Goal: Information Seeking & Learning: Learn about a topic

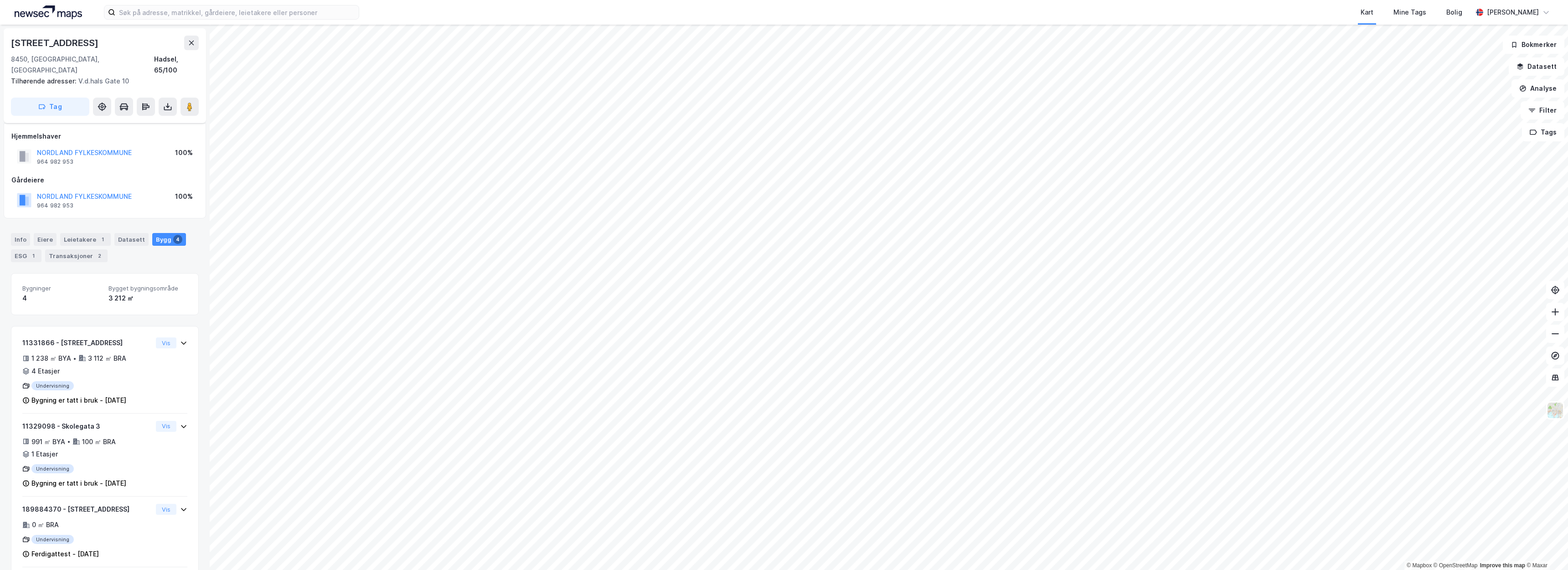
scroll to position [48, 0]
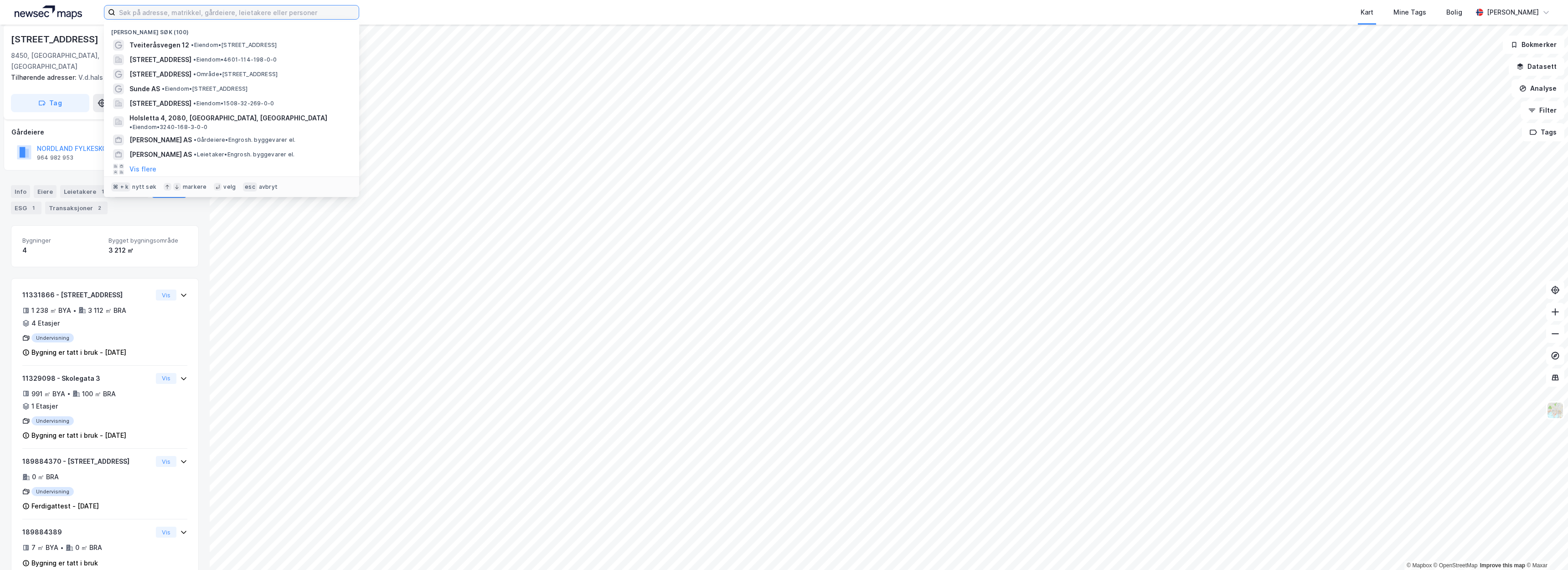
click at [150, 6] on input at bounding box center [237, 12] width 243 height 13
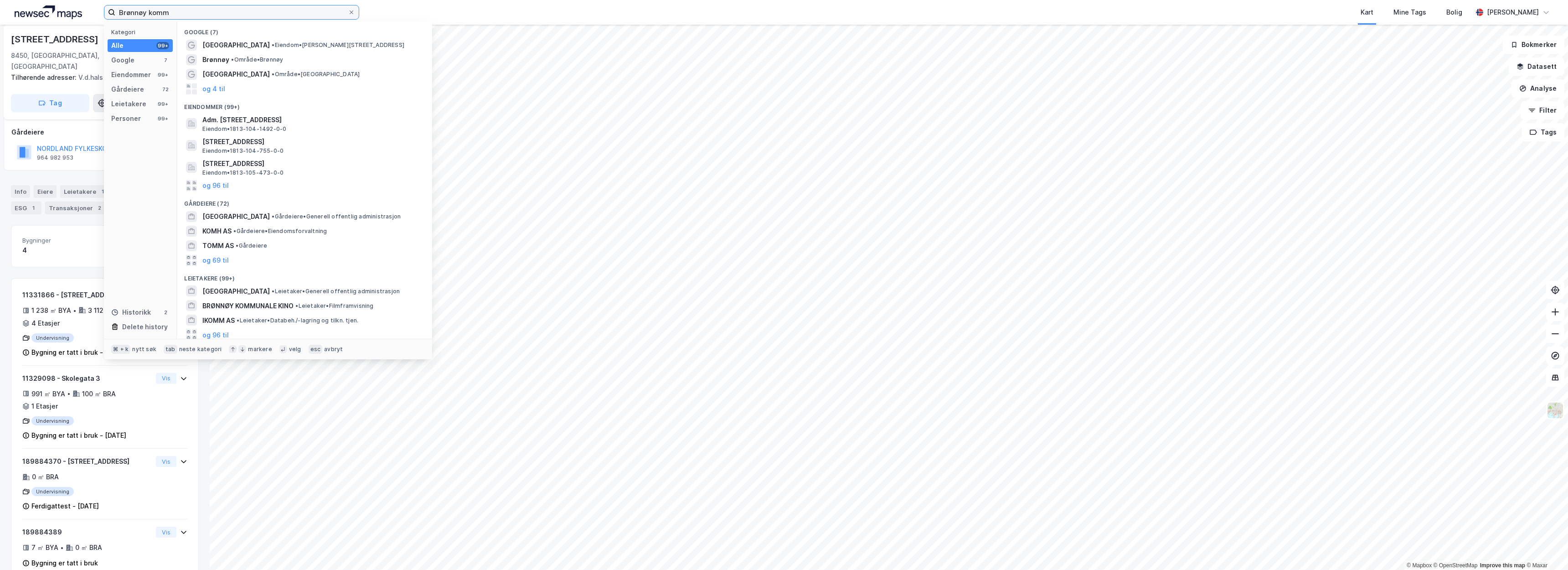
type input "Brønnøy kommune"
drag, startPoint x: 150, startPoint y: 6, endPoint x: 219, endPoint y: 44, distance: 78.8
click at [271, 44] on span "• Eiendom • Sivert Nielsens gate 24, 8904 Brønnøysund" at bounding box center [338, 45] width 133 height 7
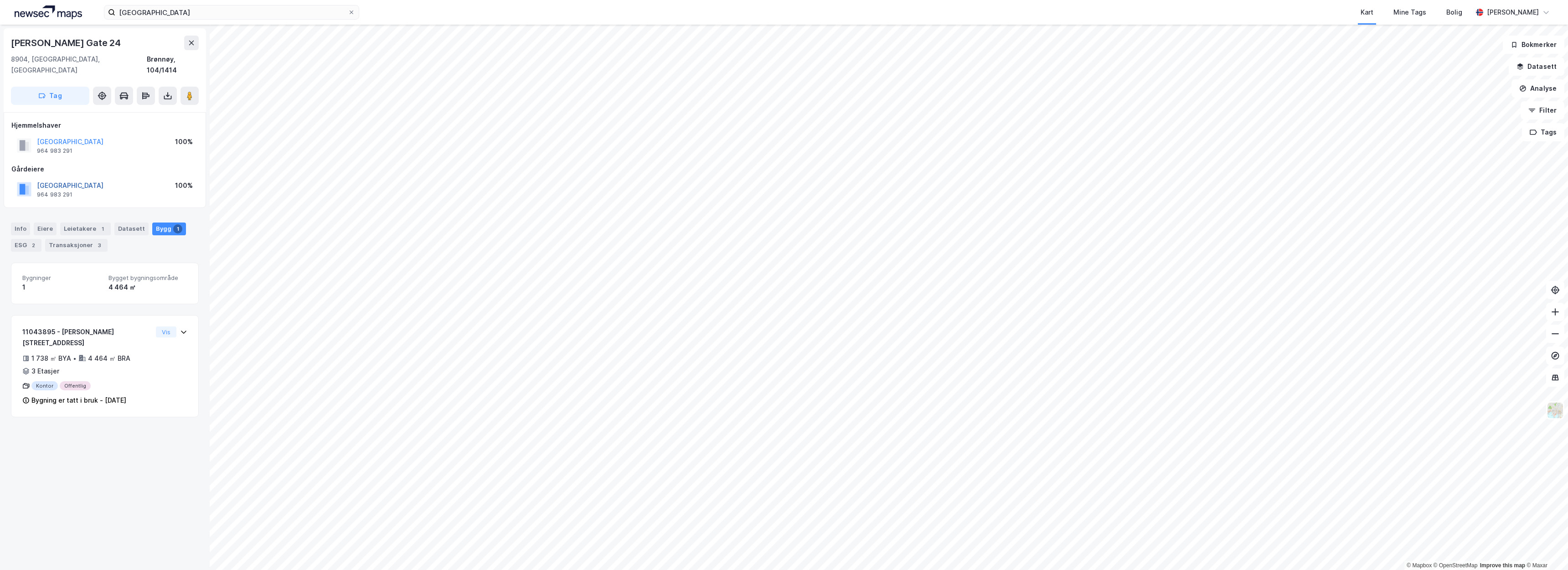
click at [0, 0] on button "[GEOGRAPHIC_DATA]" at bounding box center [0, 0] width 0 height 0
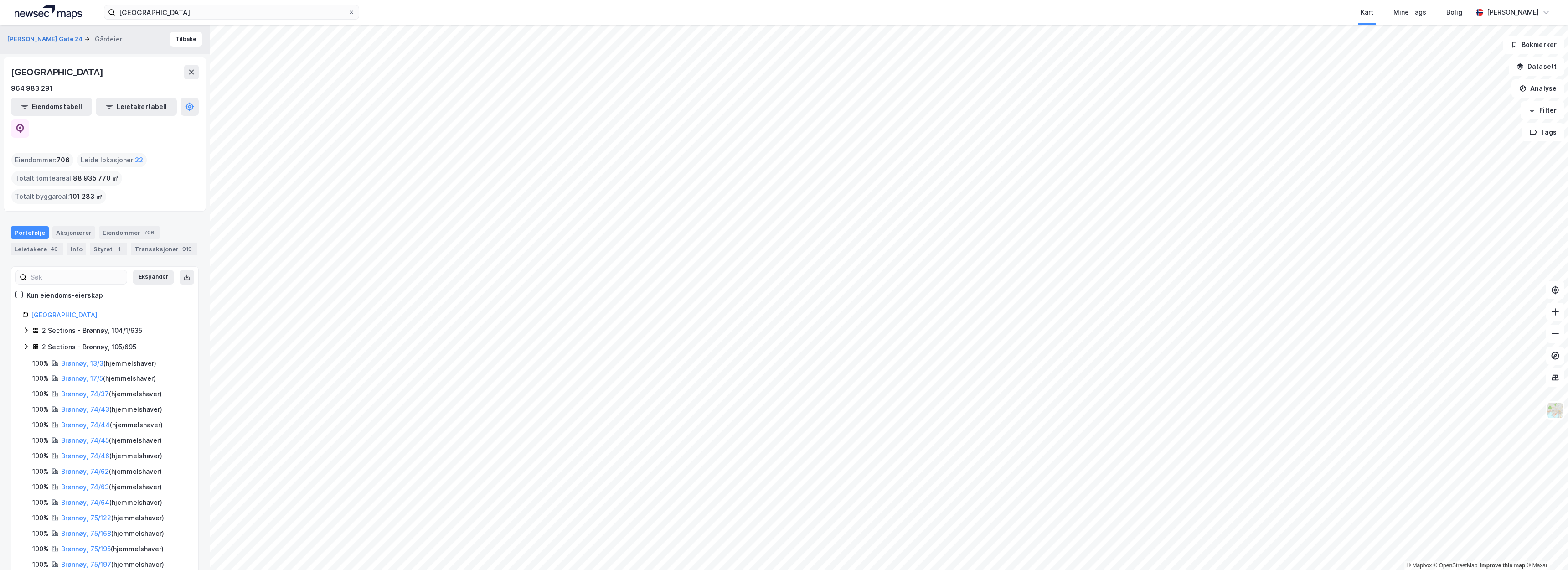
click at [192, 215] on div "Portefølje Aksjonærer Eiendommer 706 Leietakere 40 Info Styret 1 Transaksjoner …" at bounding box center [105, 237] width 209 height 44
click at [1558, 413] on img at bounding box center [1555, 410] width 17 height 17
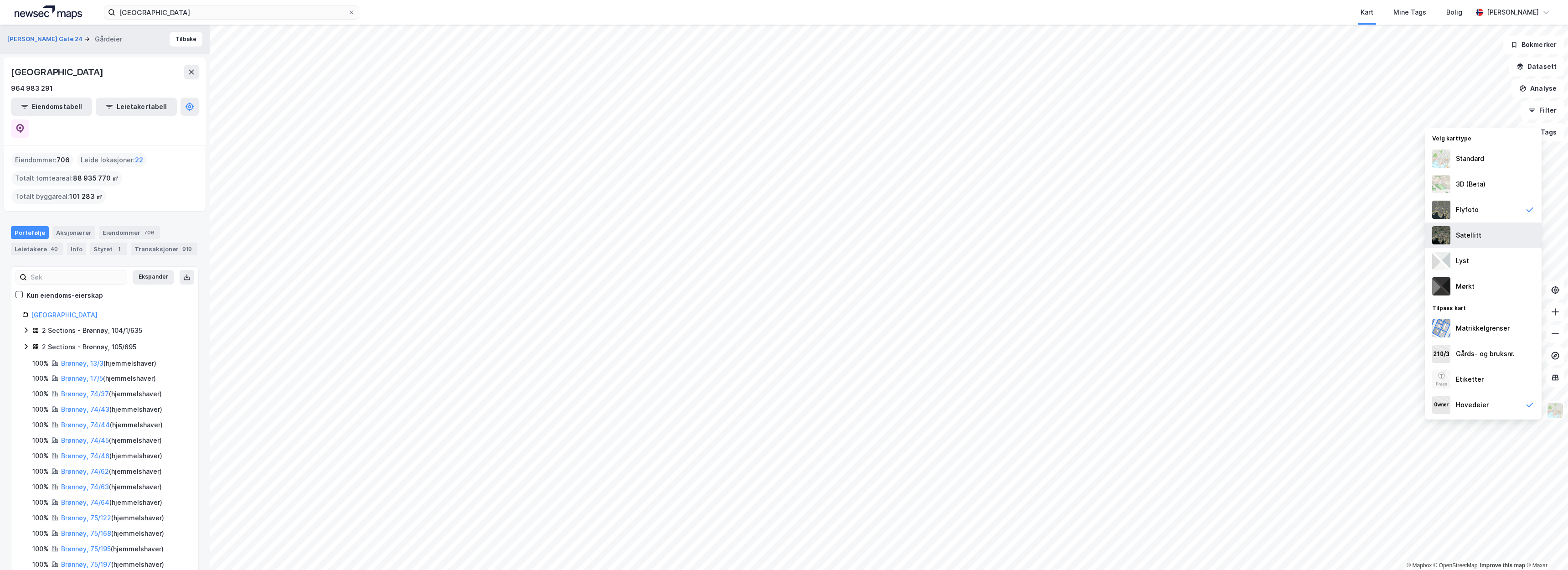
click at [1471, 233] on div "Satellitt" at bounding box center [1469, 235] width 26 height 11
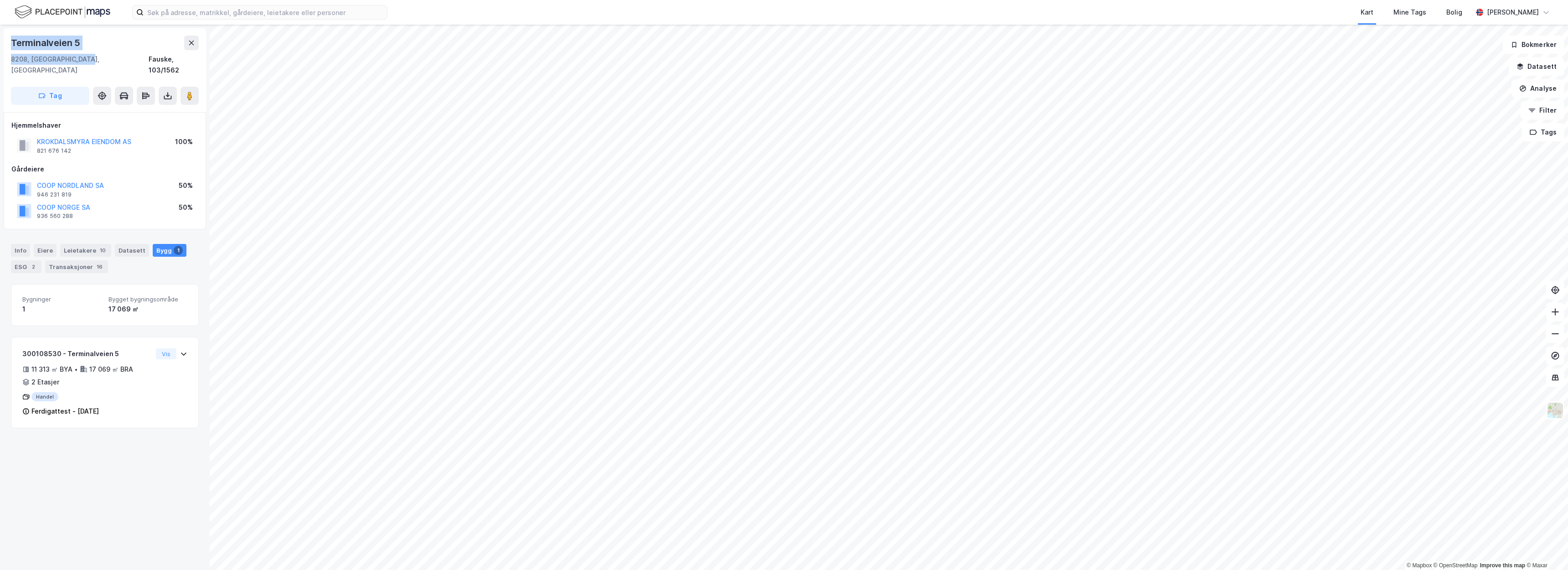
drag, startPoint x: 102, startPoint y: 60, endPoint x: 0, endPoint y: 32, distance: 105.8
click at [0, 32] on div "Terminalveien 5 8208, Fauske, Nordland Fauske, 103/1562 Tag Hjemmelshaver KROKD…" at bounding box center [105, 297] width 209 height 546
copy div "Terminalveien 5 8208, Fauske, Nordland"
click at [105, 47] on div "Terminalveien 5" at bounding box center [105, 43] width 188 height 15
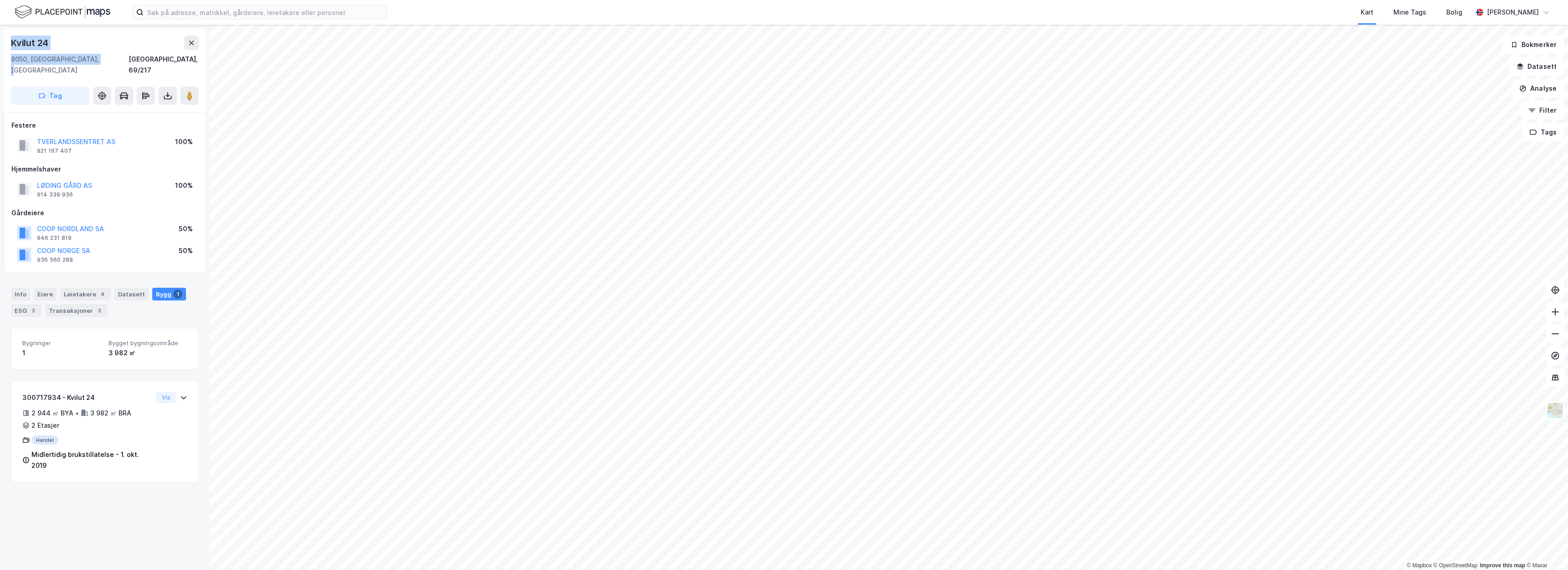
drag, startPoint x: 108, startPoint y: 57, endPoint x: 10, endPoint y: 40, distance: 99.5
click at [10, 40] on div "Kvilut 24 8050, Tverlandet, Nordland Bodø, 69/217 Tag" at bounding box center [105, 70] width 202 height 84
copy div "Kvilut 24 8050, Tverlandet, Nordland"
click at [116, 55] on div "8050, Tverlandet, Nordland Bodø, 69/217" at bounding box center [105, 65] width 188 height 22
